Goal: Task Accomplishment & Management: Use online tool/utility

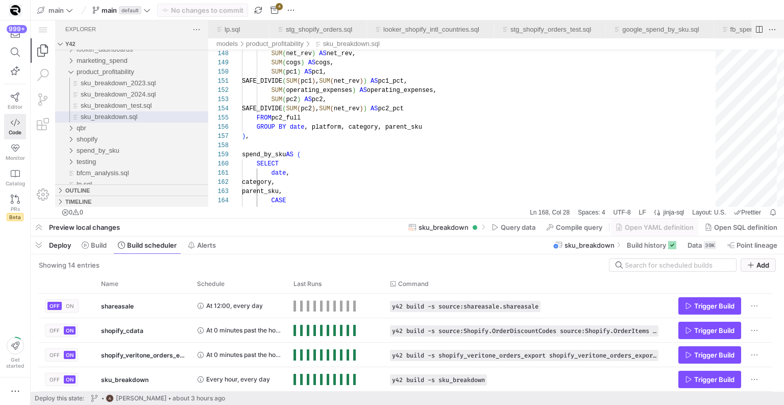
scroll to position [64, 100]
click at [33, 243] on span "button" at bounding box center [39, 244] width 16 height 17
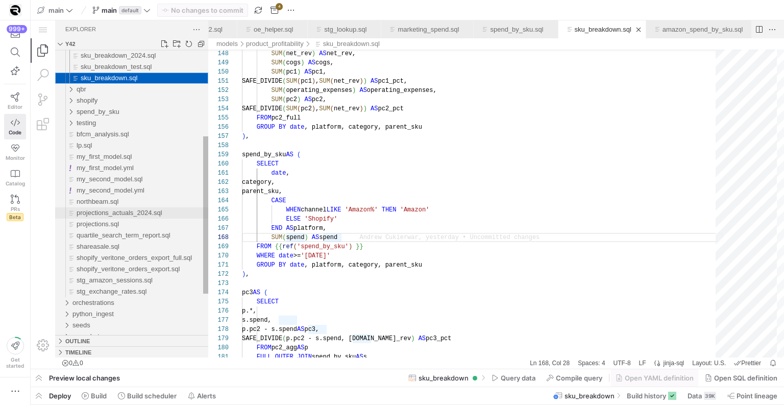
click at [131, 217] on div "projections_actuals_2024.sql" at bounding box center [143, 212] width 132 height 11
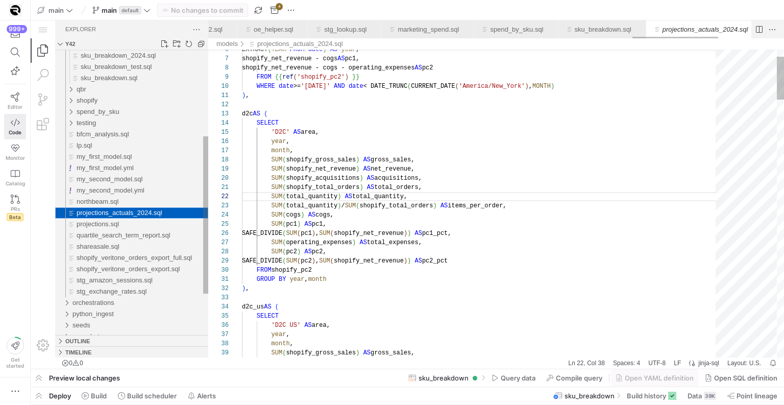
scroll to position [0, 2672]
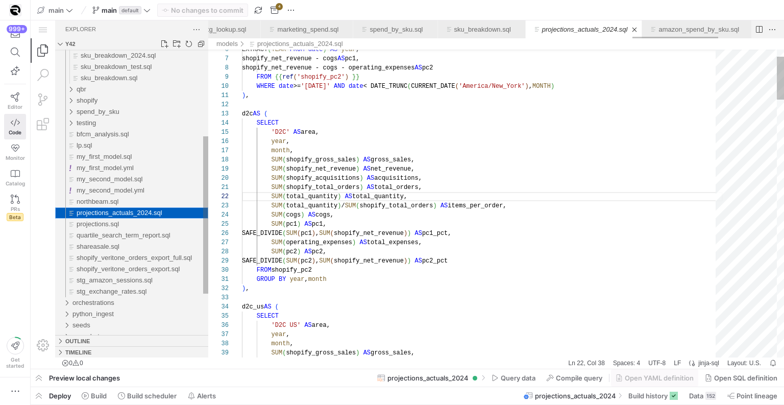
scroll to position [92, 136]
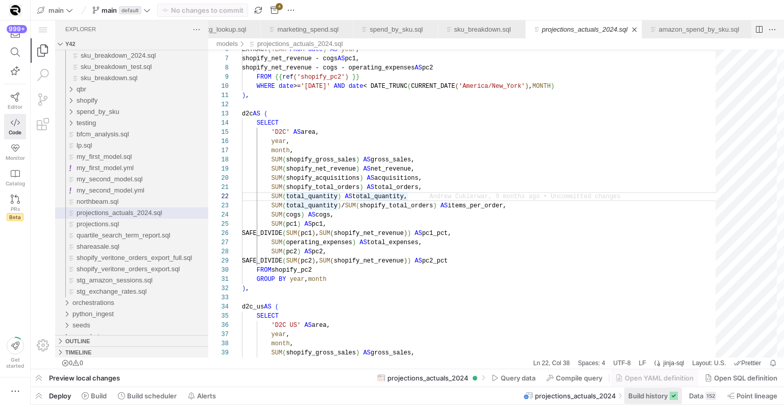
click at [0, 0] on span at bounding box center [0, 0] width 0 height 0
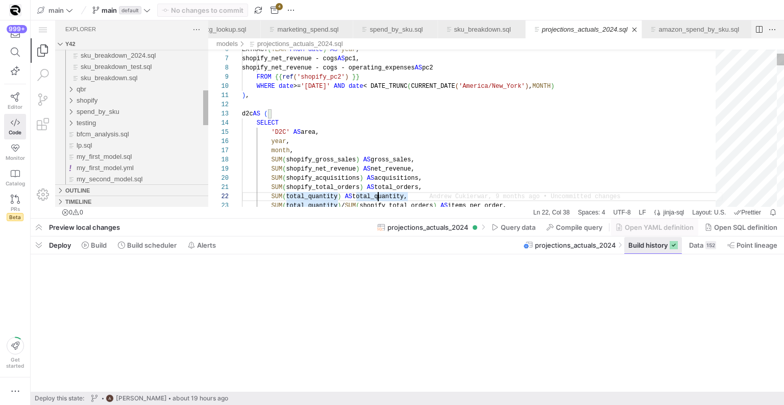
scroll to position [9, 136]
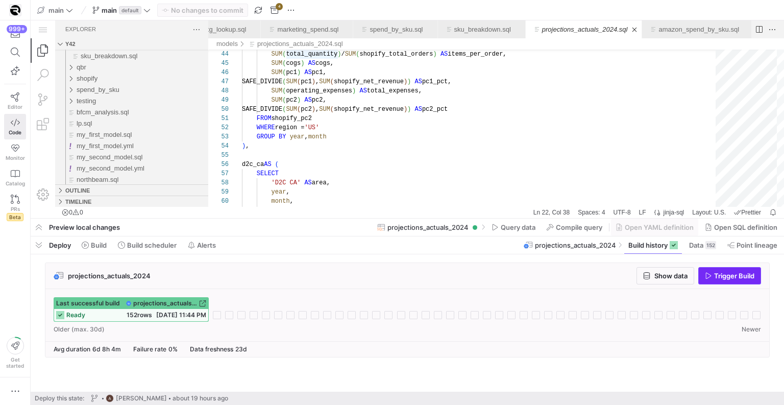
click at [737, 276] on span "Trigger Build" at bounding box center [734, 276] width 40 height 8
type textarea "FROM shopify_pc2 WHERE region = 'US' GROUP BY year, month ), d2c_ca AS ( SELECT…"
